Goal: Task Accomplishment & Management: Use online tool/utility

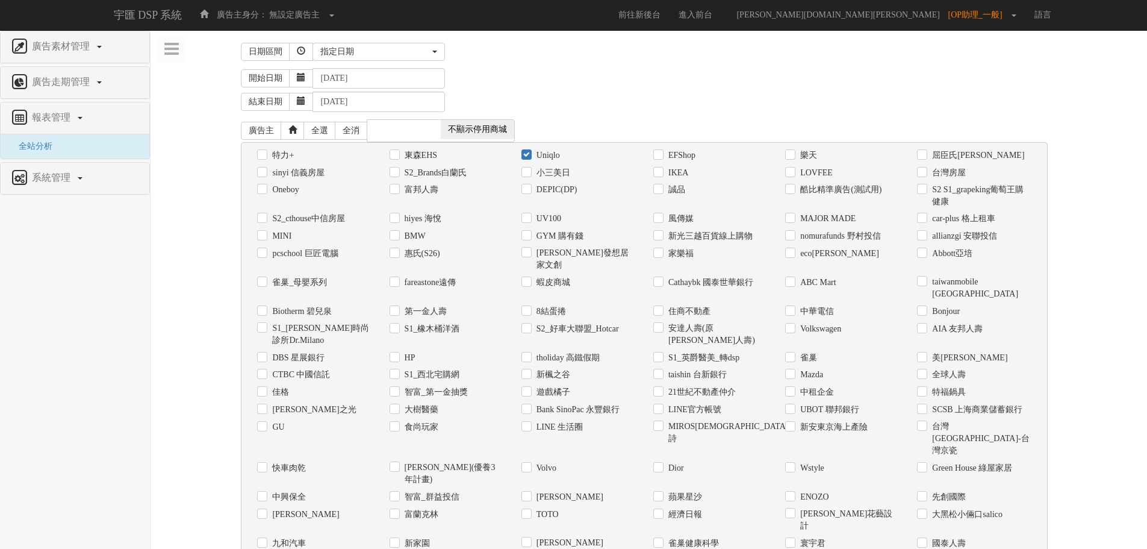
click at [372, 62] on div "日期區間 [DATE] 本[PERSON_NAME] 本月 上月 過去7天 過去14天 過去30天 指定日期 指定日期 [DATE] 本[PERSON_NAM…" at bounding box center [648, 51] width 815 height 25
click at [378, 49] on div "指定日期" at bounding box center [375, 52] width 110 height 12
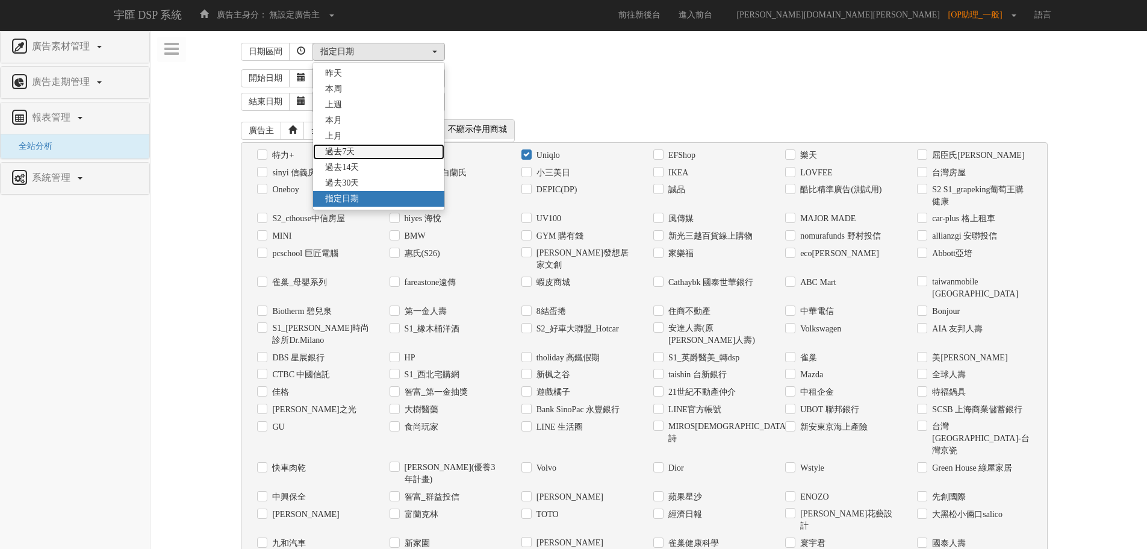
click at [353, 148] on span "過去7天" at bounding box center [340, 152] width 30 height 12
select select "Past7"
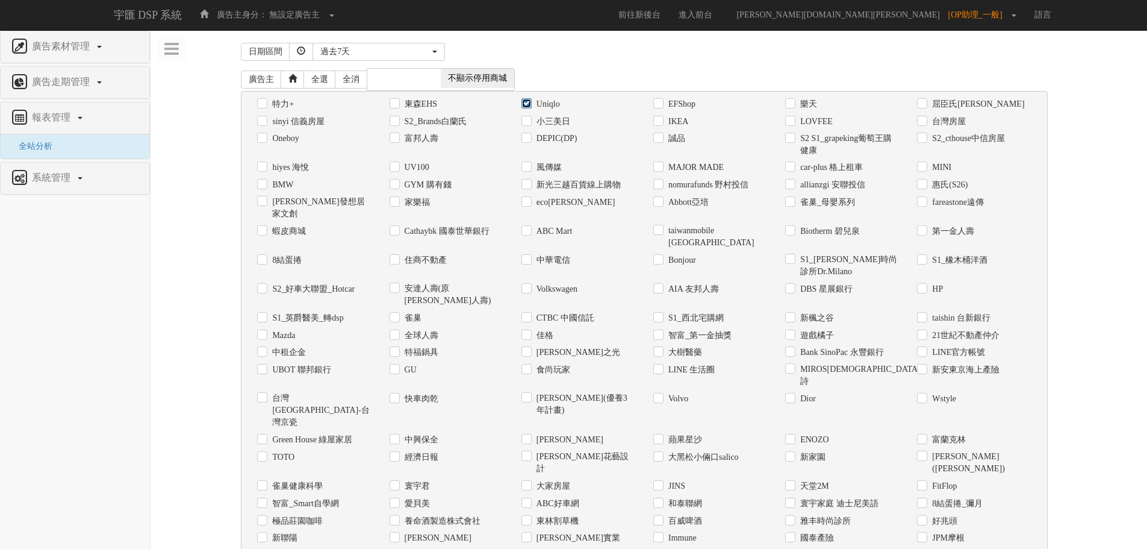
click at [526, 100] on input "Uniqlo" at bounding box center [526, 104] width 8 height 8
checkbox input "false"
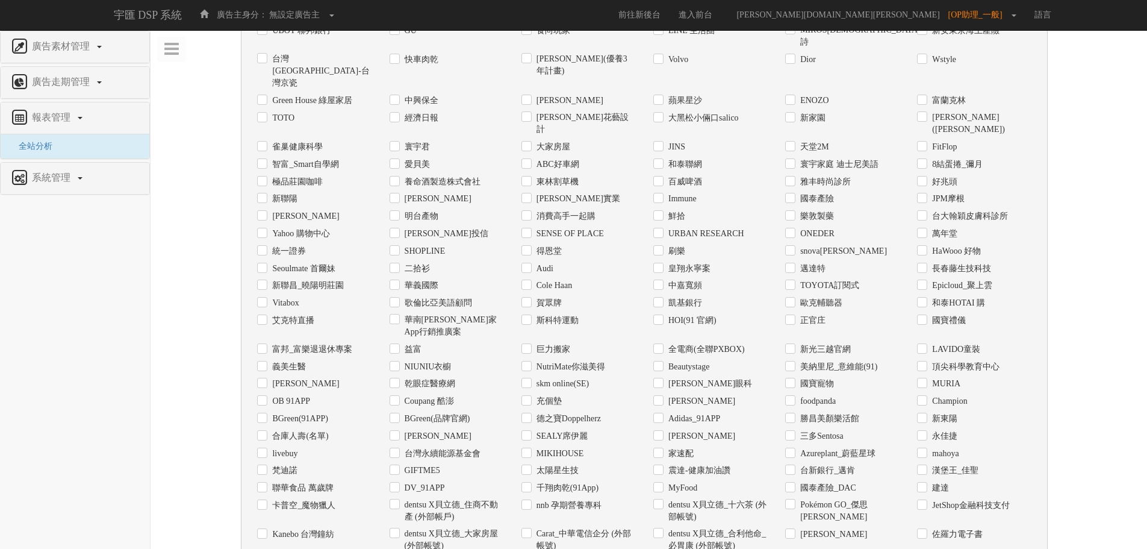
click at [699, 343] on label "全電商(全聯PXBOX)" at bounding box center [704, 349] width 79 height 12
click at [661, 345] on input "全電商(全聯PXBOX)" at bounding box center [657, 349] width 8 height 8
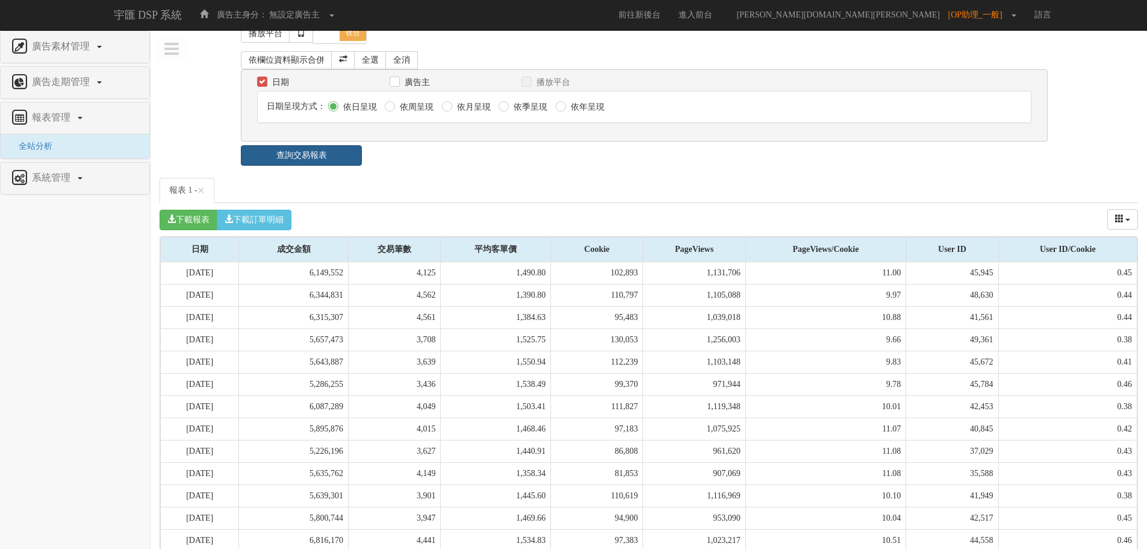
click at [311, 145] on link "查詢交易報表" at bounding box center [301, 155] width 121 height 20
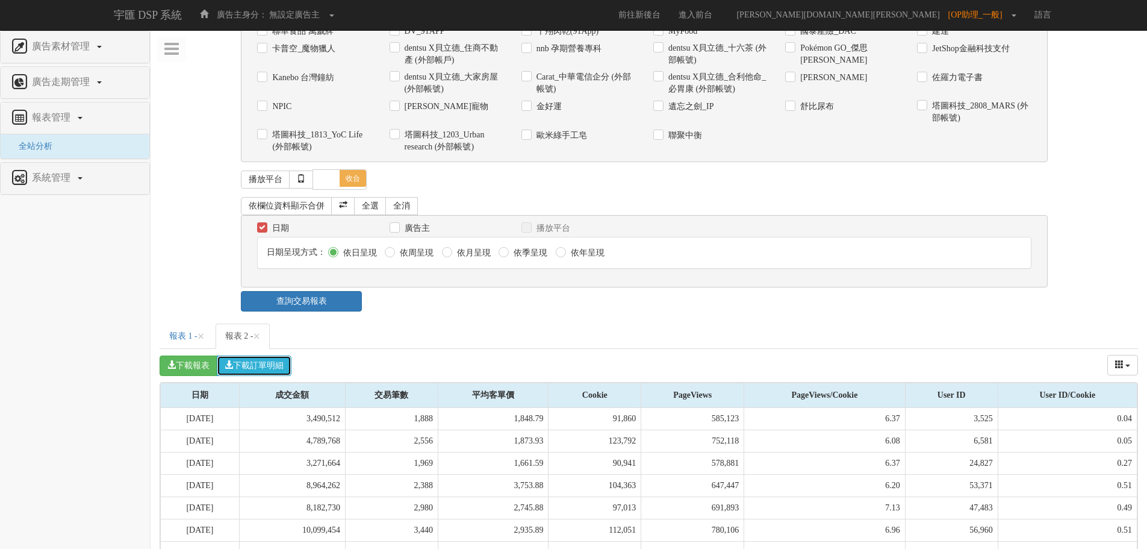
drag, startPoint x: 272, startPoint y: 293, endPoint x: 0, endPoint y: 502, distance: 342.7
click at [271, 355] on button "下載訂單明細" at bounding box center [254, 365] width 75 height 20
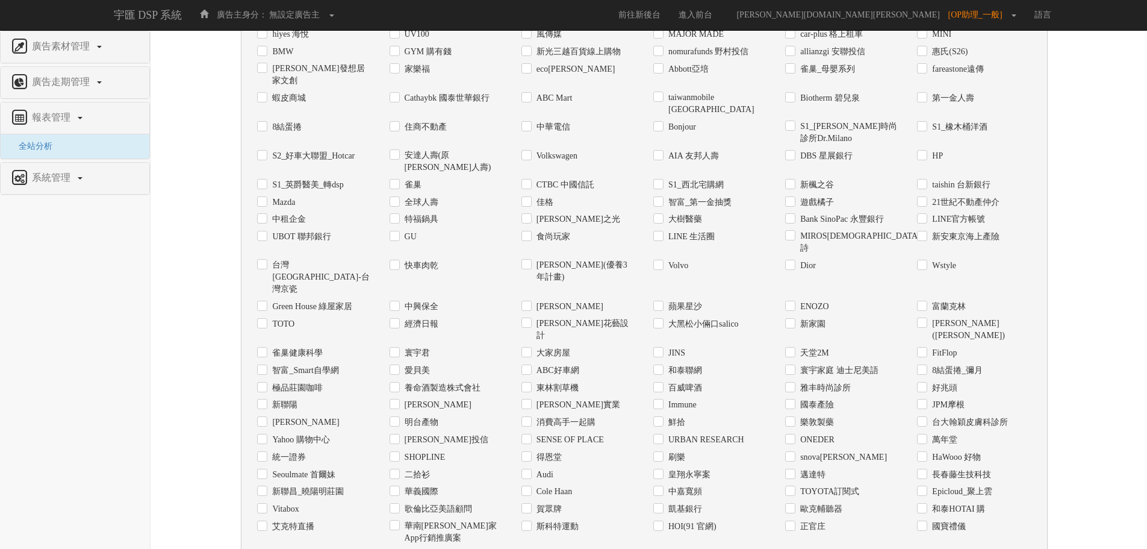
scroll to position [0, 0]
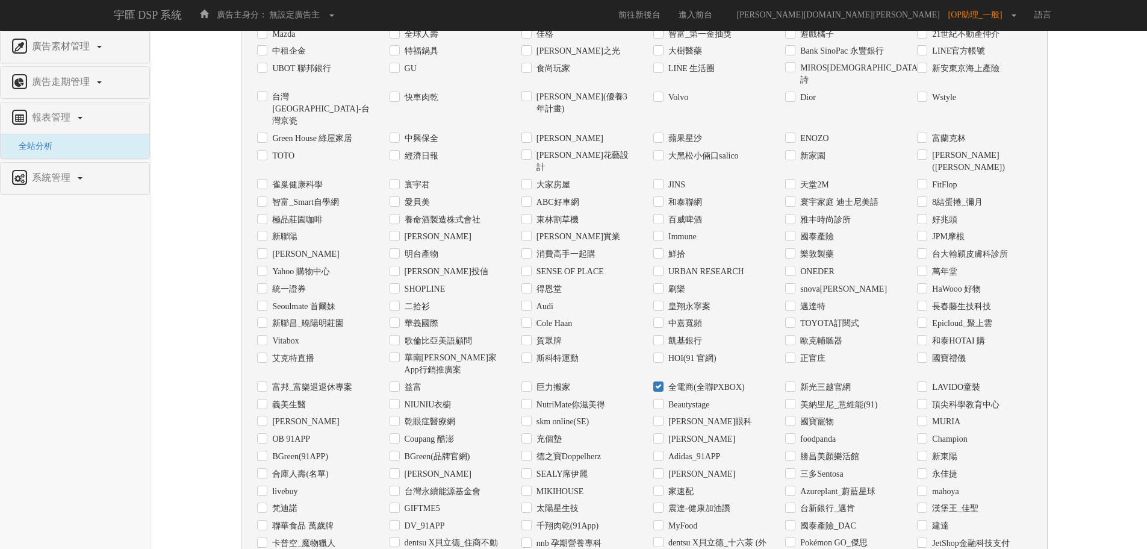
click at [665, 381] on label "全電商(全聯PXBOX)" at bounding box center [704, 387] width 79 height 12
click at [661, 383] on input "全電商(全聯PXBOX)" at bounding box center [657, 387] width 8 height 8
checkbox input "false"
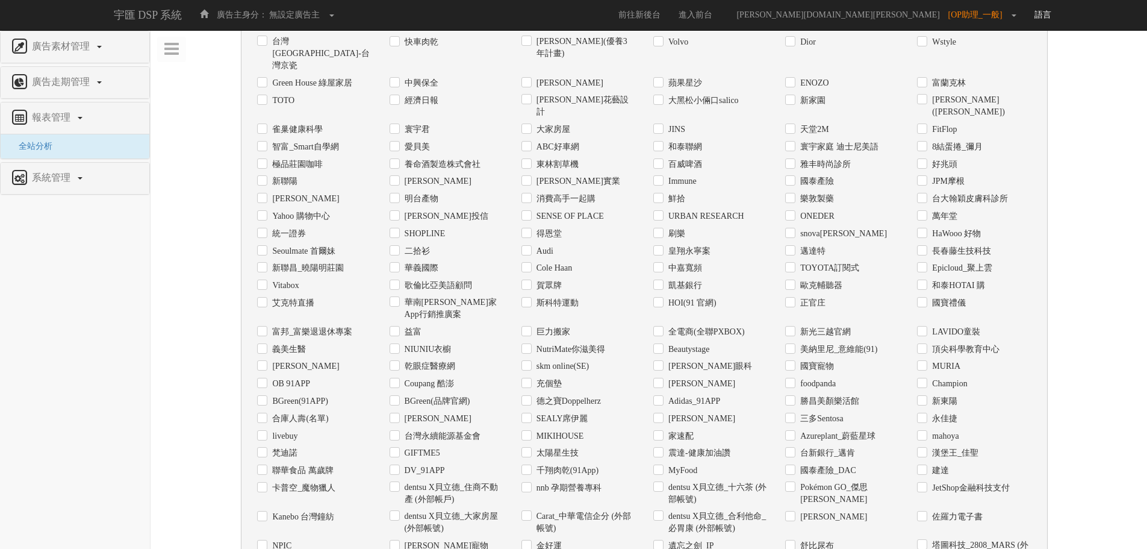
scroll to position [64, 0]
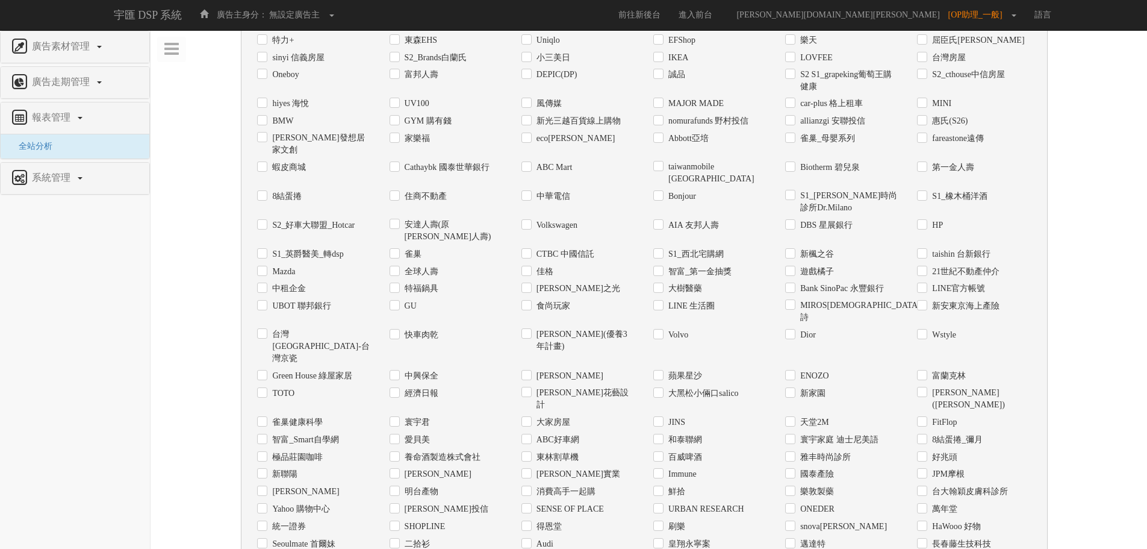
click at [402, 300] on label "GU" at bounding box center [409, 306] width 15 height 12
click at [397, 302] on input "GU" at bounding box center [394, 306] width 8 height 8
checkbox input "true"
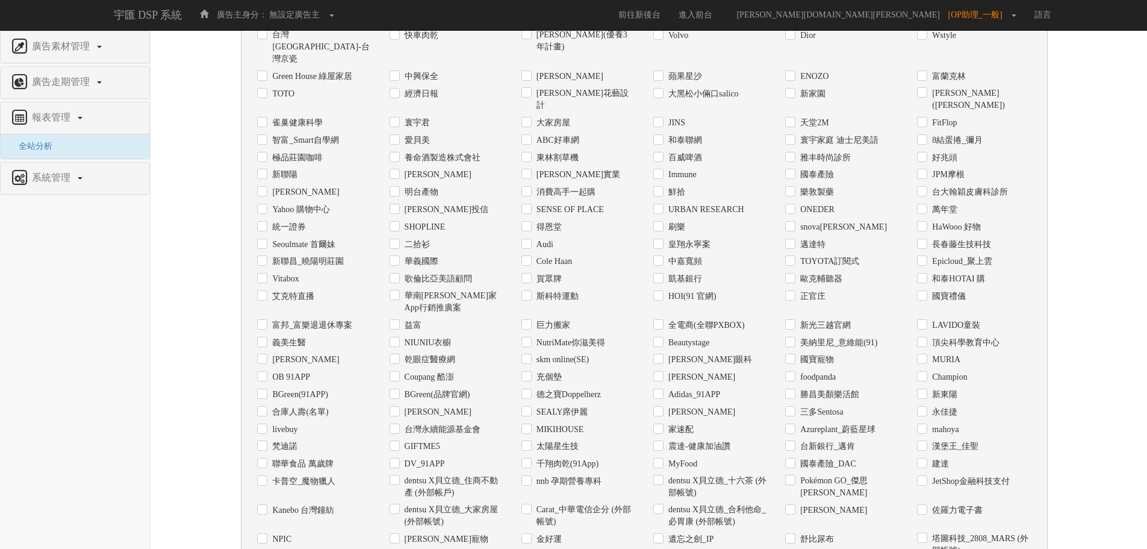
scroll to position [546, 0]
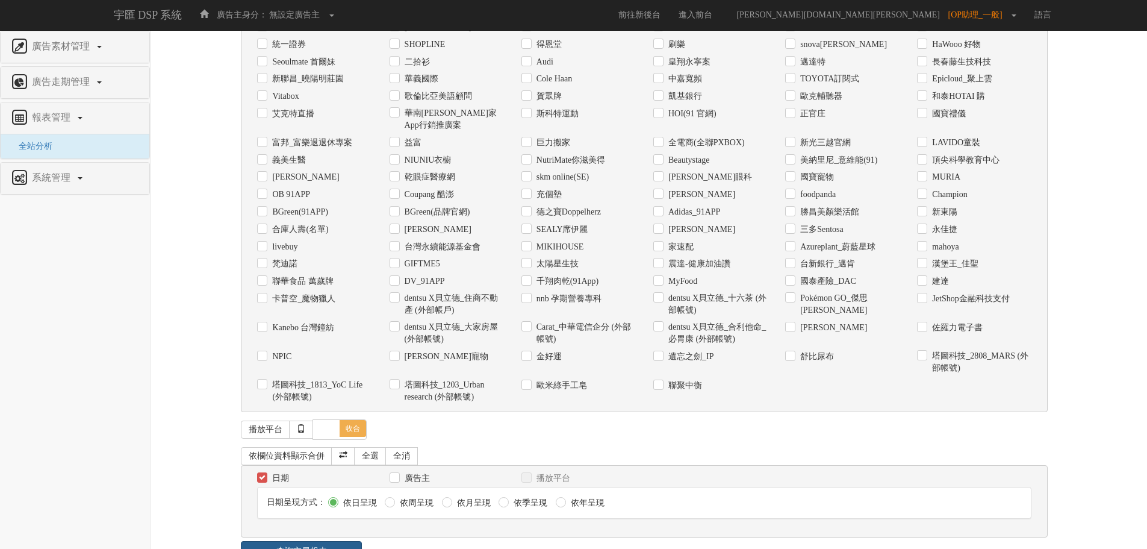
click at [319, 541] on link "查詢交易報表" at bounding box center [301, 551] width 121 height 20
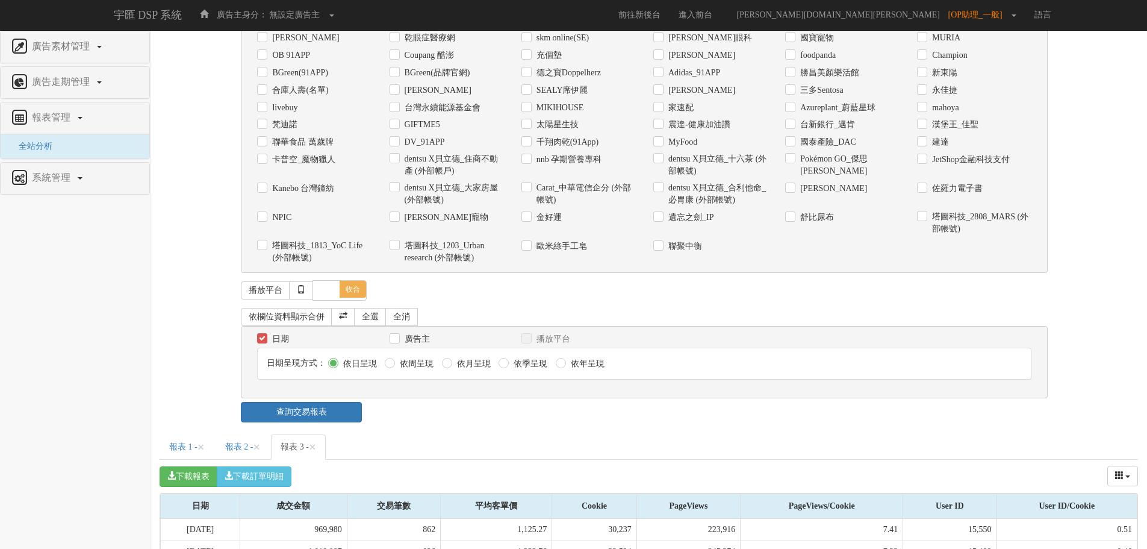
scroll to position [787, 0]
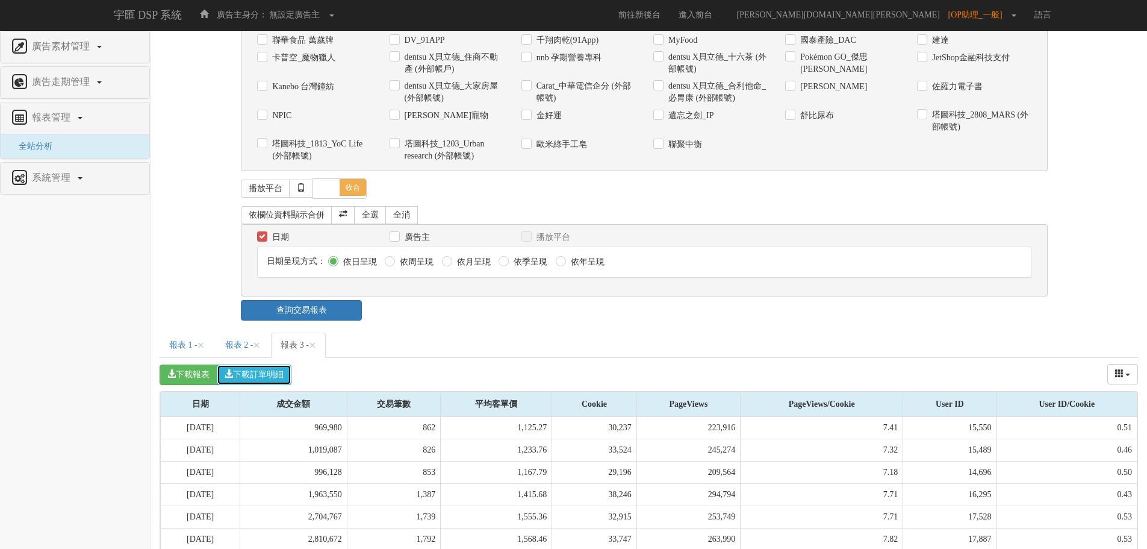
click at [275, 364] on button "下載訂單明細" at bounding box center [254, 374] width 75 height 20
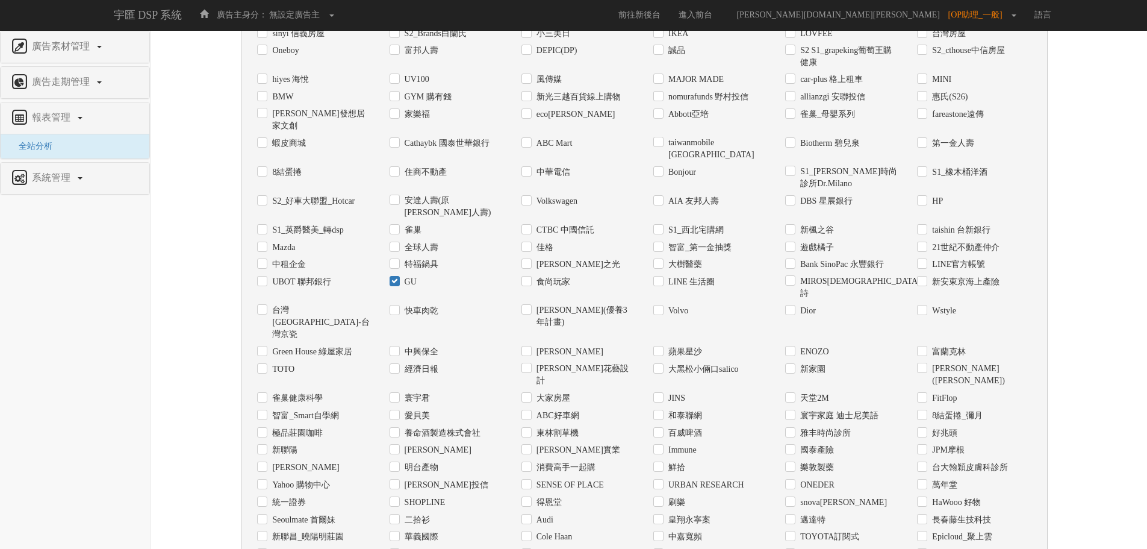
scroll to position [0, 0]
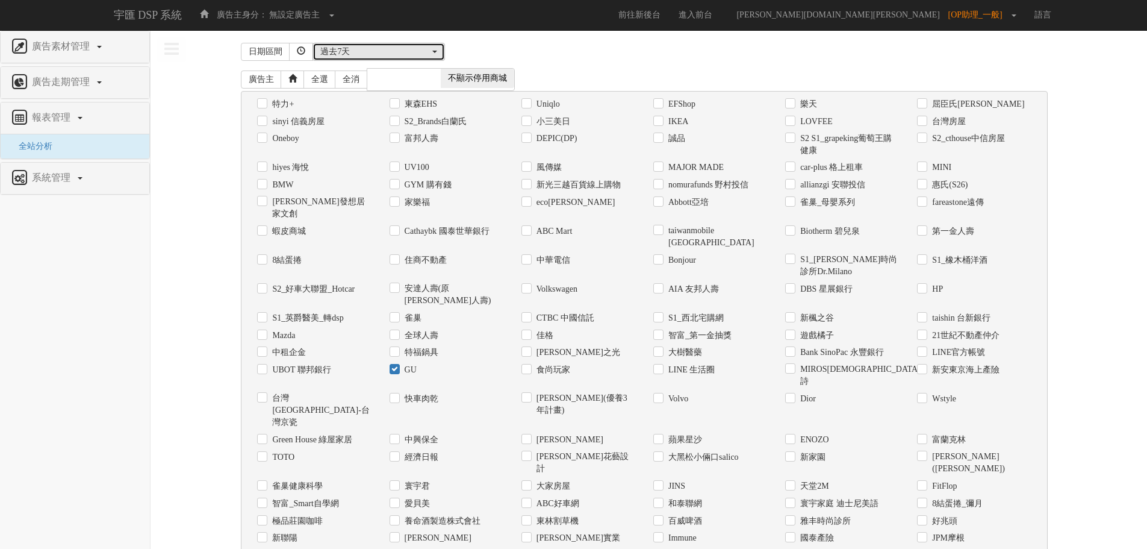
click at [402, 43] on button "過去7天" at bounding box center [379, 52] width 132 height 18
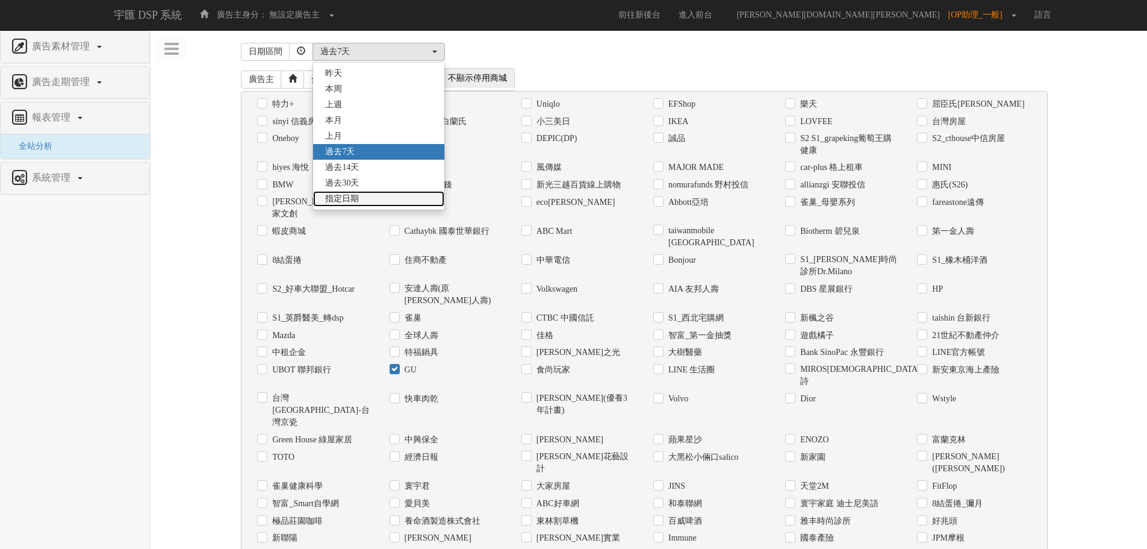
click at [368, 200] on link "指定日期" at bounding box center [378, 199] width 131 height 16
select select "Custom"
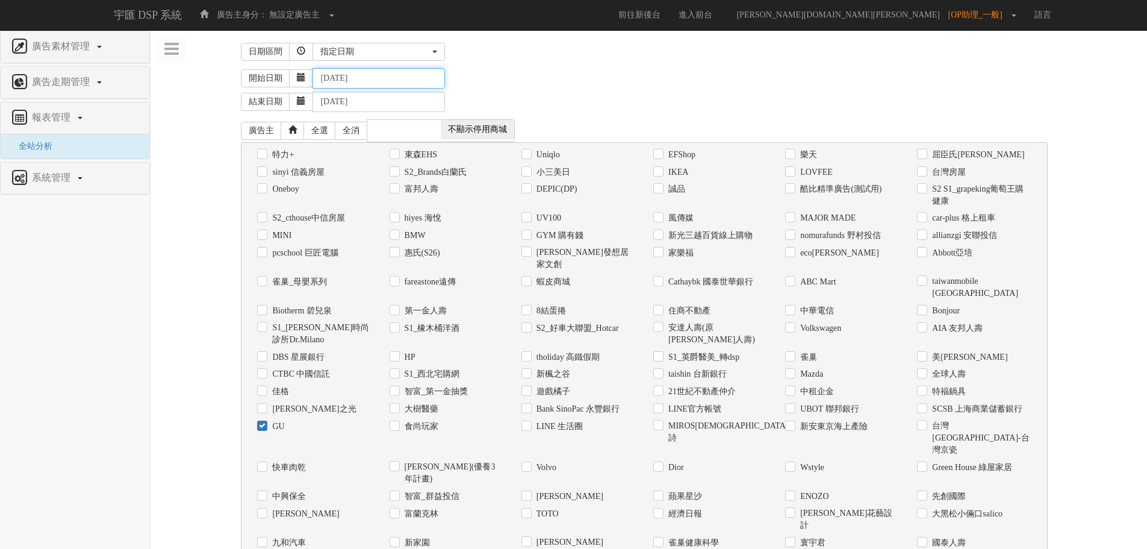
click at [393, 84] on input "[DATE]" at bounding box center [379, 78] width 132 height 20
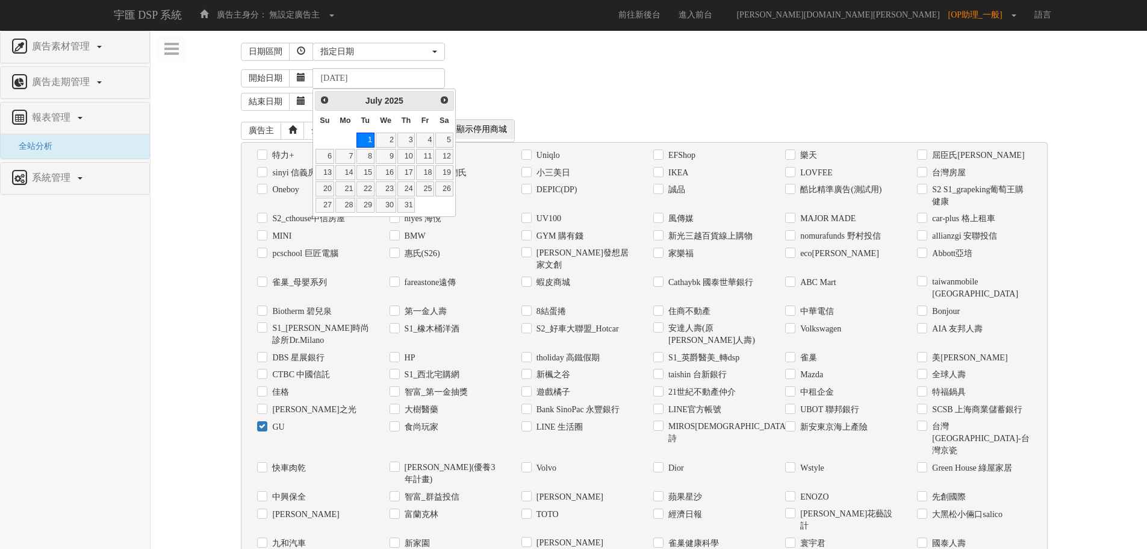
click at [655, 87] on div "開始日期 [DATE]" at bounding box center [689, 78] width 897 height 20
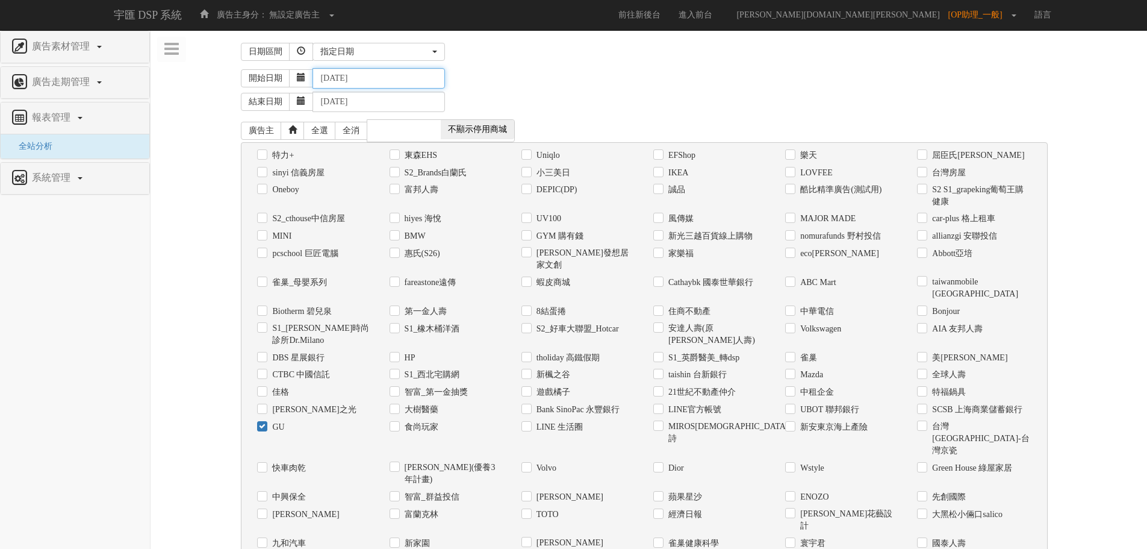
click at [404, 86] on input "[DATE]" at bounding box center [379, 78] width 132 height 20
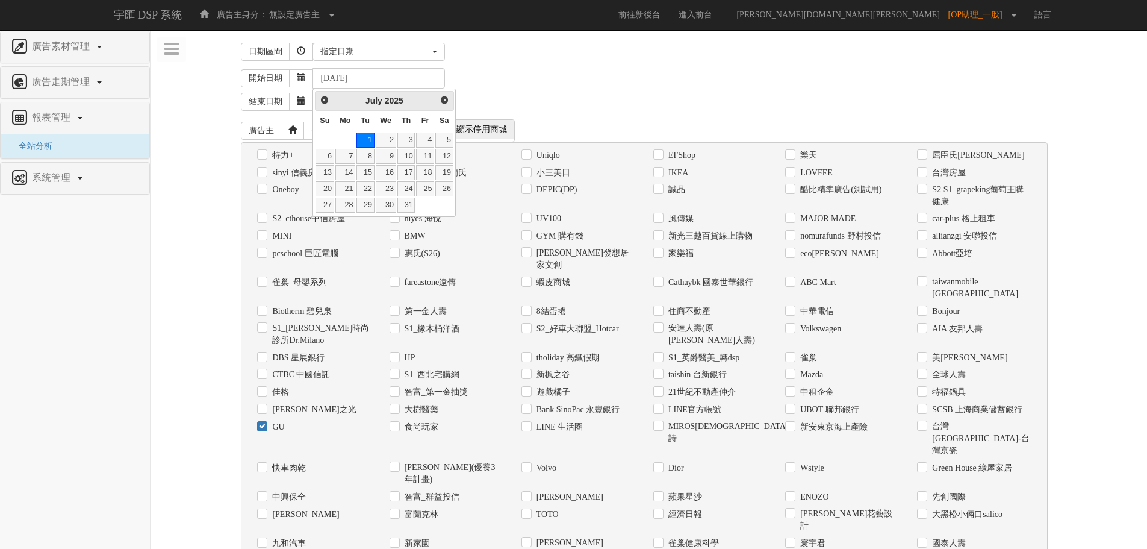
click at [442, 104] on span "Next" at bounding box center [445, 100] width 10 height 10
click at [345, 170] on link "11" at bounding box center [345, 172] width 20 height 15
type input "[DATE]"
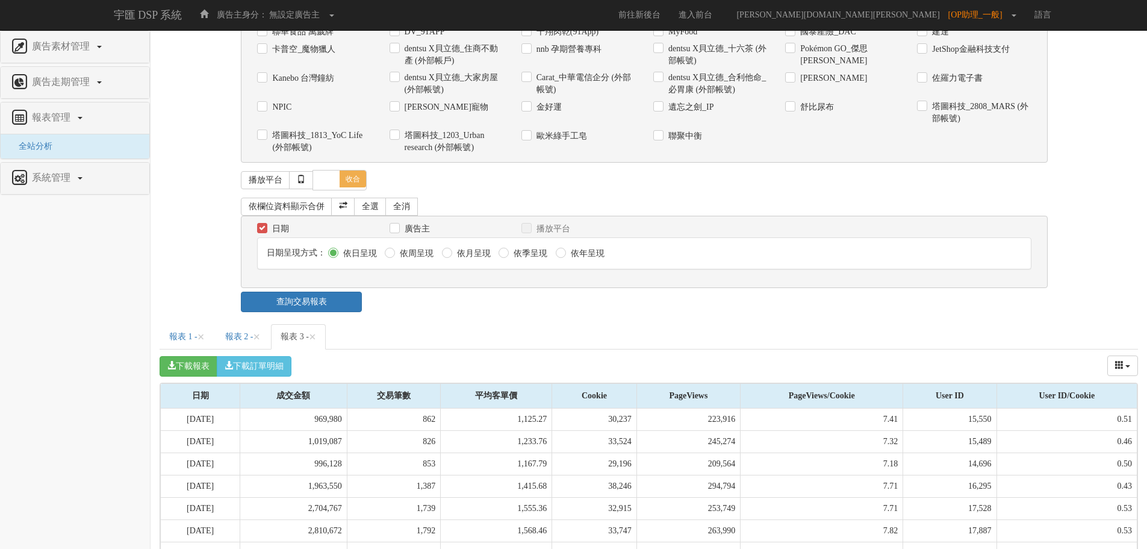
scroll to position [847, 0]
click at [311, 291] on link "查詢交易報表" at bounding box center [301, 301] width 121 height 20
click at [272, 355] on button "下載訂單明細" at bounding box center [254, 365] width 75 height 20
